Goal: Task Accomplishment & Management: Manage account settings

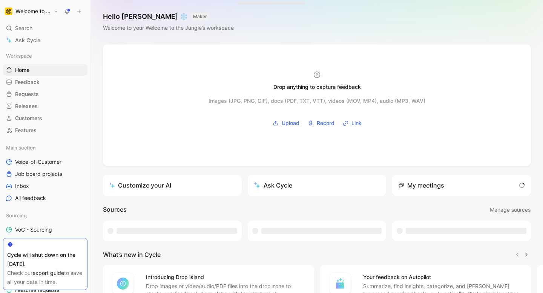
click at [54, 11] on button "Welcome to the Jungle" at bounding box center [31, 11] width 57 height 11
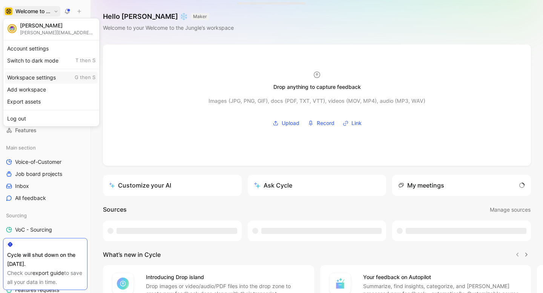
click at [34, 78] on div "Workspace settings G then S" at bounding box center [51, 78] width 93 height 12
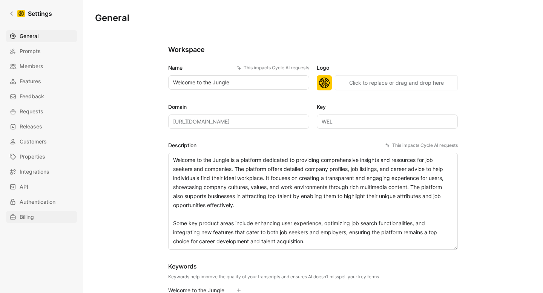
click at [25, 218] on span "Billing" at bounding box center [27, 217] width 14 height 9
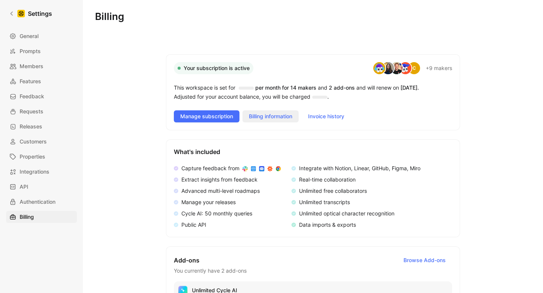
click at [276, 115] on span "Billing information" at bounding box center [270, 116] width 43 height 9
click at [320, 115] on span "Invoice history" at bounding box center [326, 116] width 36 height 9
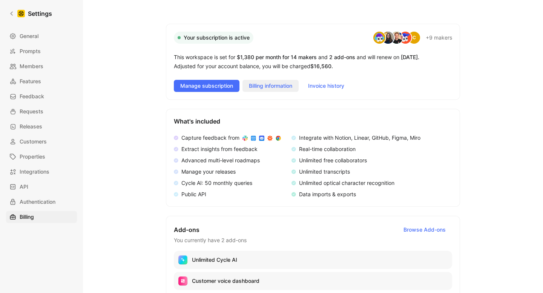
click at [277, 83] on span "Billing information" at bounding box center [270, 85] width 43 height 9
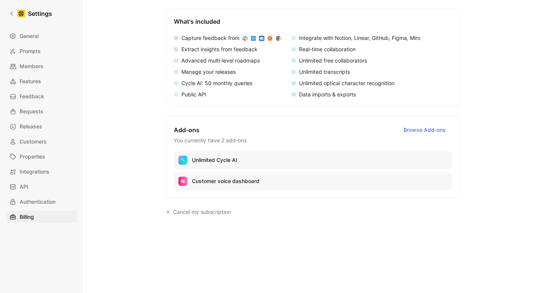
scroll to position [131, 0]
